Goal: Transaction & Acquisition: Download file/media

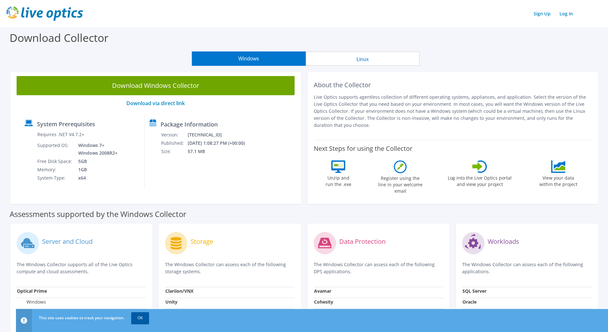
click at [143, 315] on link "OK" at bounding box center [140, 317] width 18 height 11
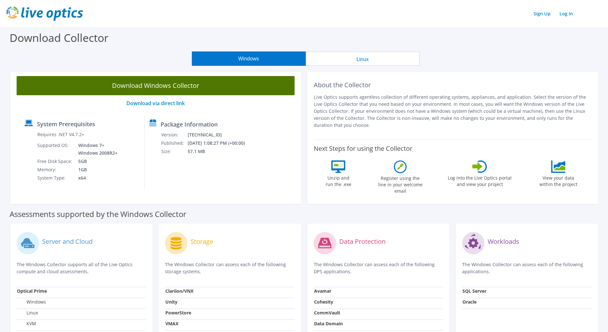
click at [162, 85] on link "Download Windows Collector" at bounding box center [156, 85] width 278 height 19
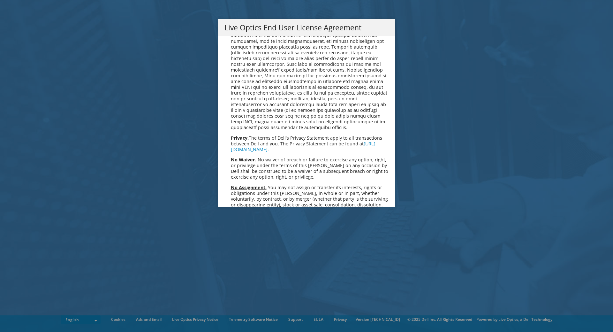
scroll to position [2415, 0]
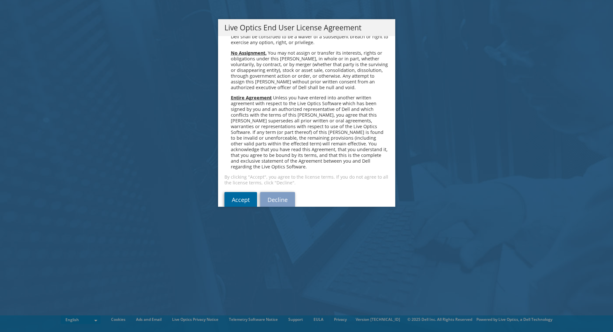
click at [236, 192] on link "Accept" at bounding box center [240, 199] width 33 height 15
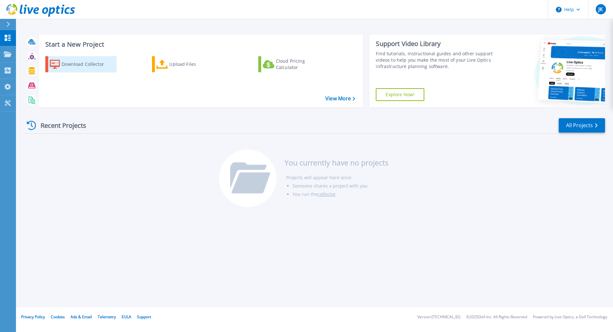
click at [80, 63] on div "Download Collector" at bounding box center [87, 64] width 51 height 13
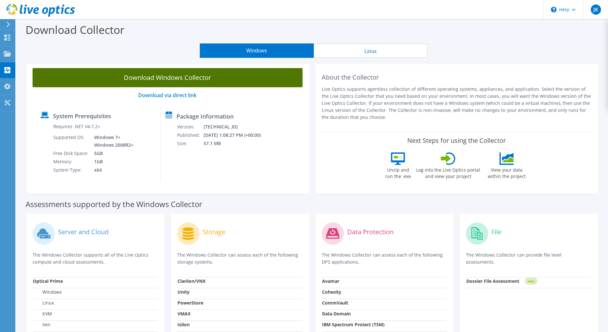
click at [170, 78] on link "Download Windows Collector" at bounding box center [168, 77] width 270 height 19
